Goal: Transaction & Acquisition: Download file/media

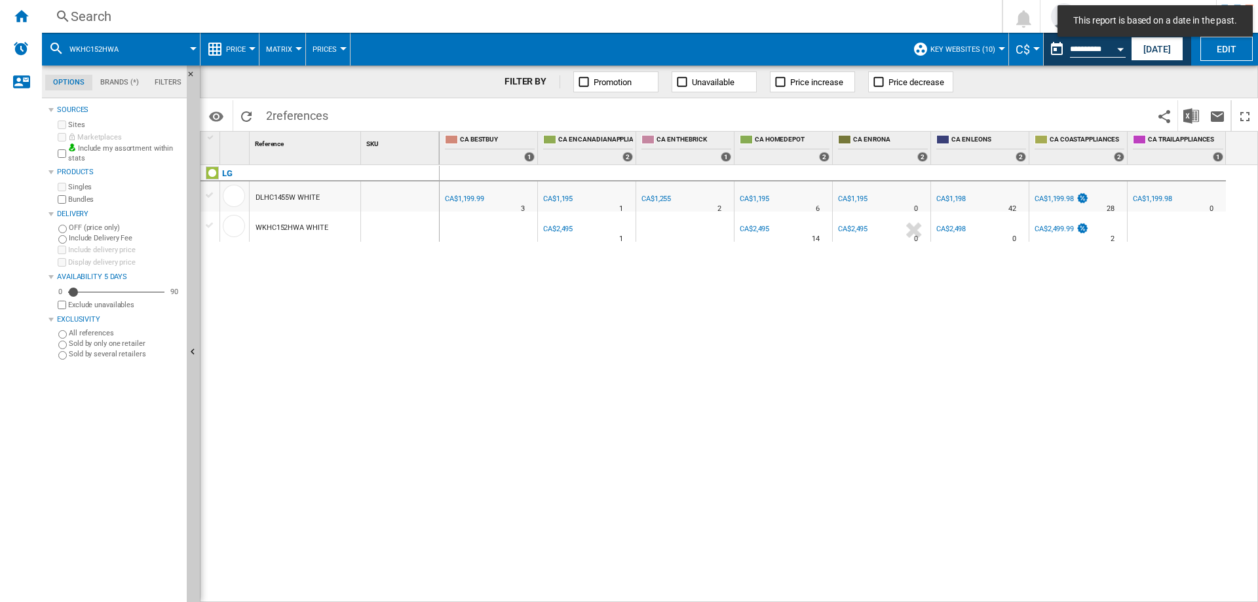
click at [1119, 48] on div "Open calendar" at bounding box center [1120, 49] width 7 height 3
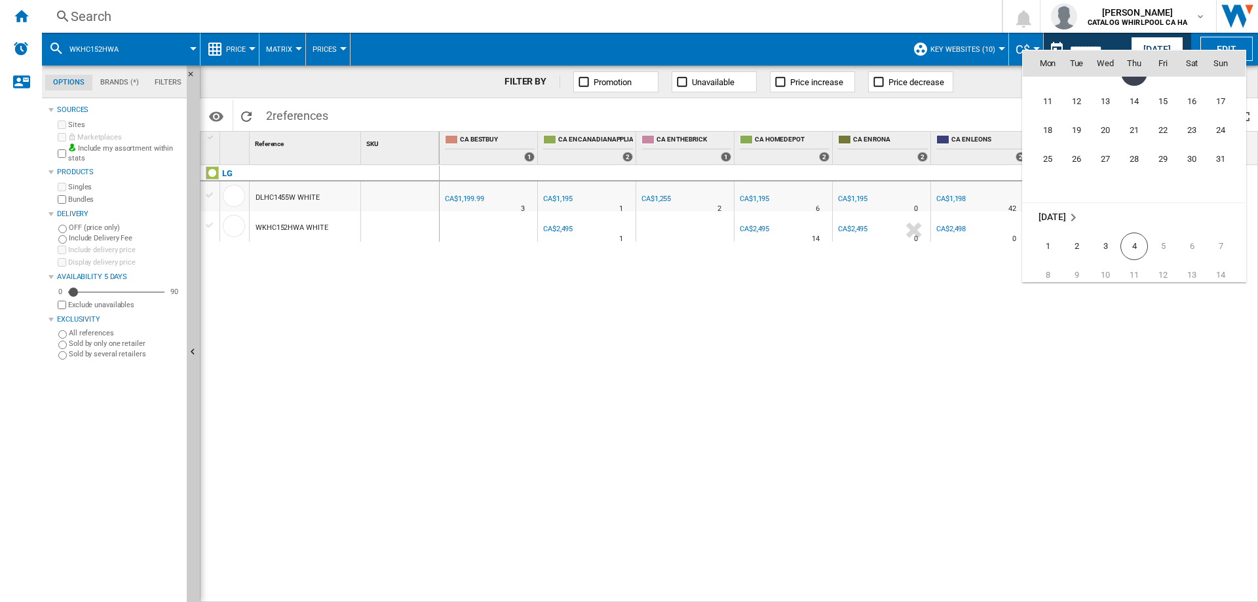
scroll to position [6144, 0]
click at [1139, 230] on span "4" at bounding box center [1135, 229] width 28 height 28
type input "**********"
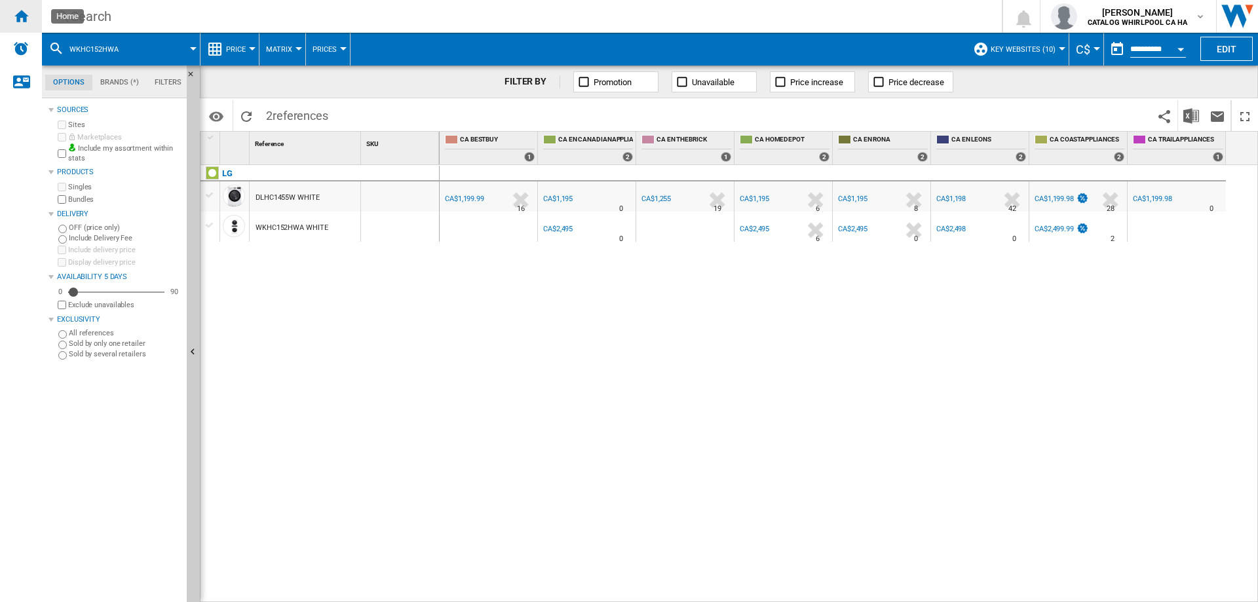
click at [19, 10] on ng-md-icon "Home" at bounding box center [21, 16] width 16 height 16
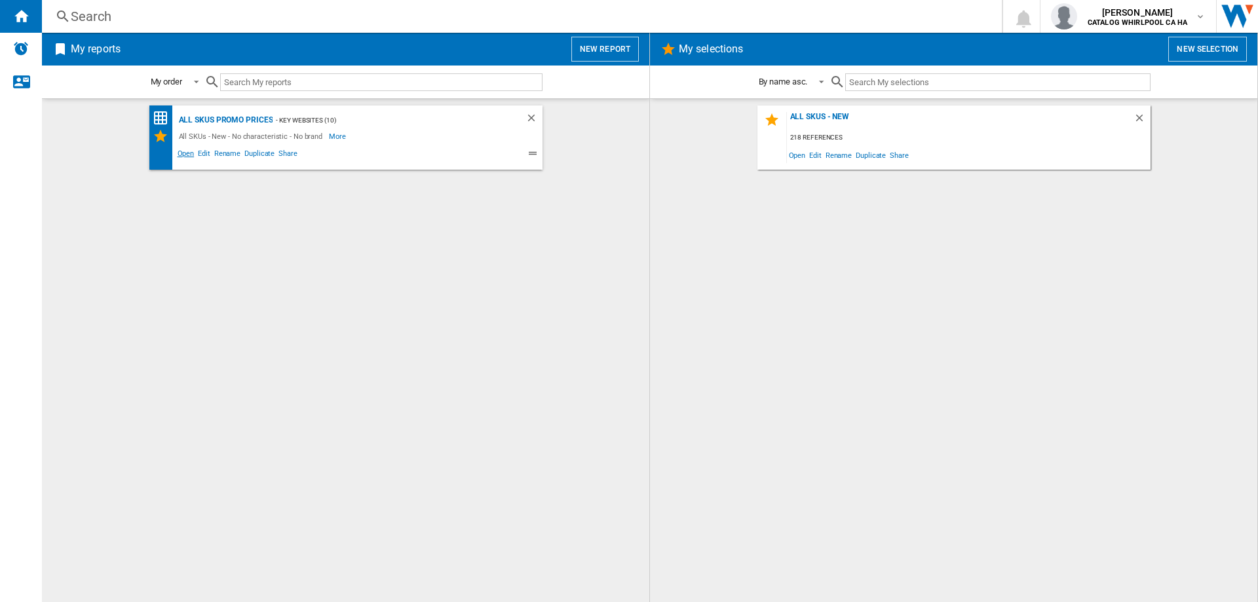
click at [185, 153] on span "Open" at bounding box center [186, 155] width 21 height 16
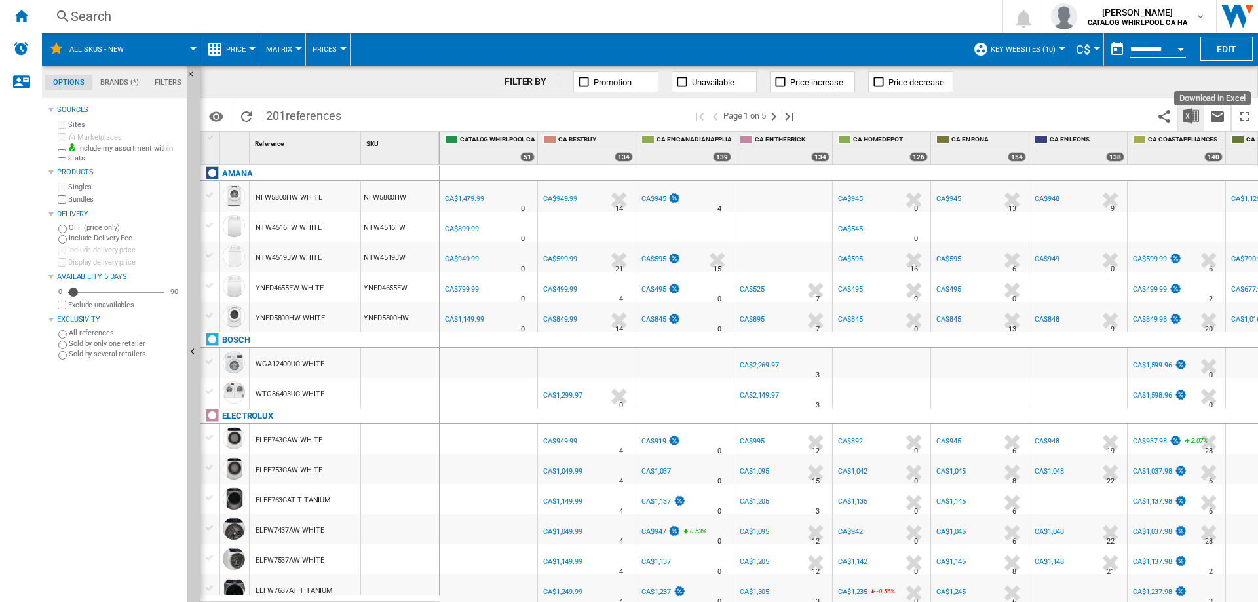
click at [1187, 116] on img "Download in Excel" at bounding box center [1192, 116] width 16 height 16
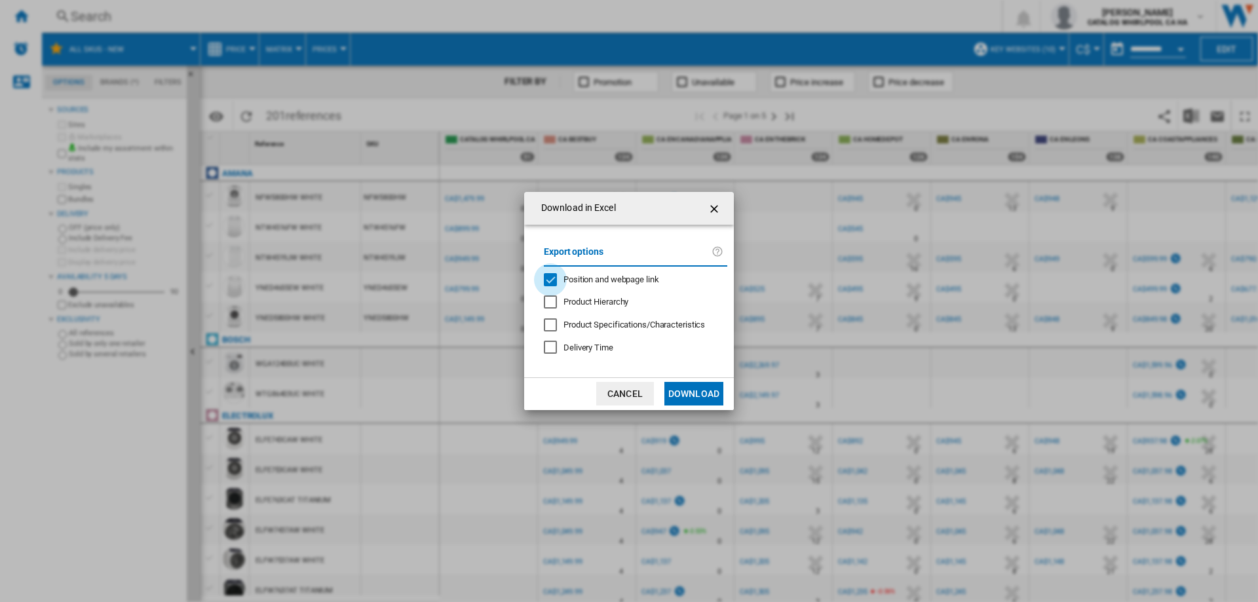
click at [549, 280] on div "Position and webpage link" at bounding box center [550, 279] width 13 height 13
click at [682, 397] on button "Download" at bounding box center [694, 394] width 59 height 24
